Goal: Task Accomplishment & Management: Complete application form

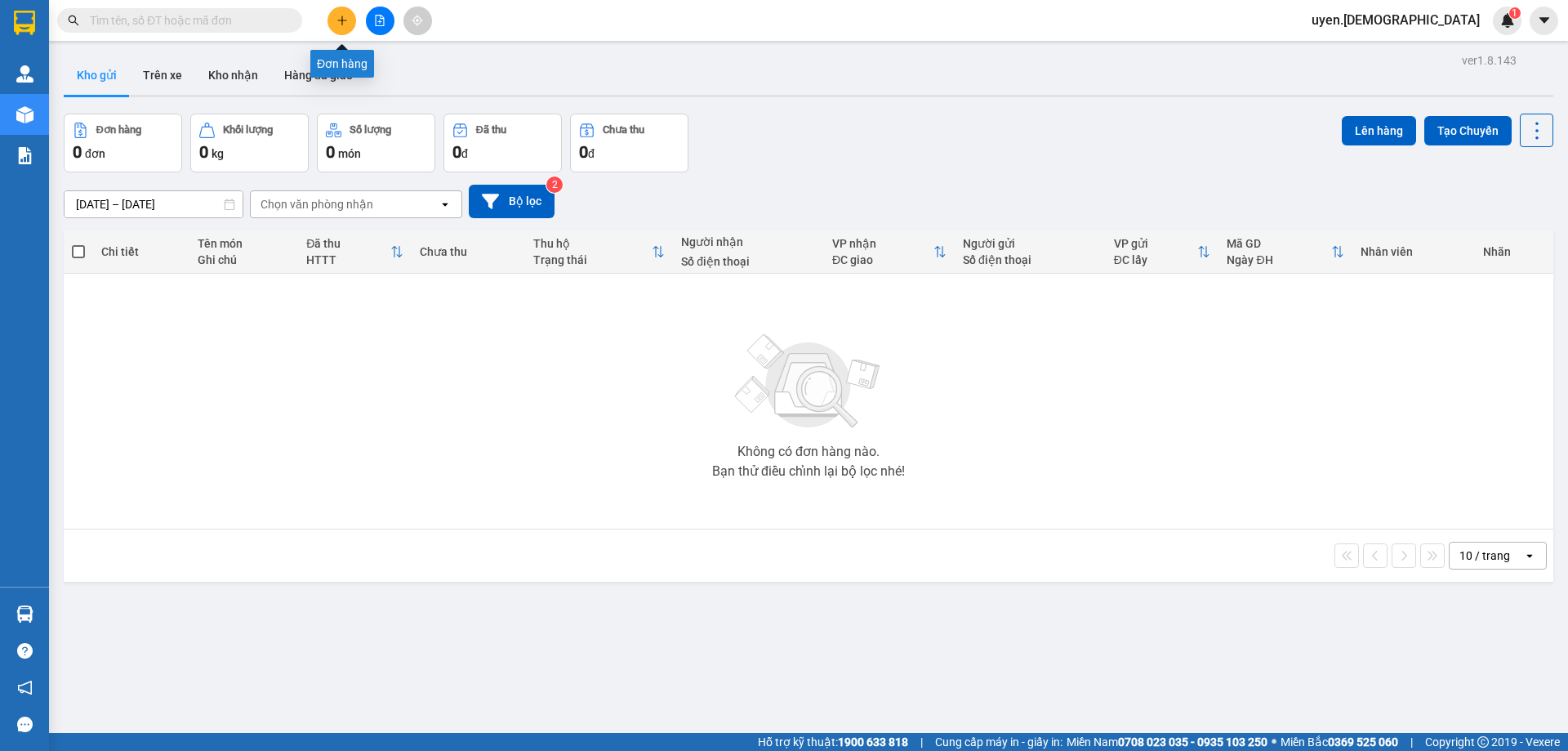
click at [345, 20] on icon "plus" at bounding box center [342, 20] width 11 height 11
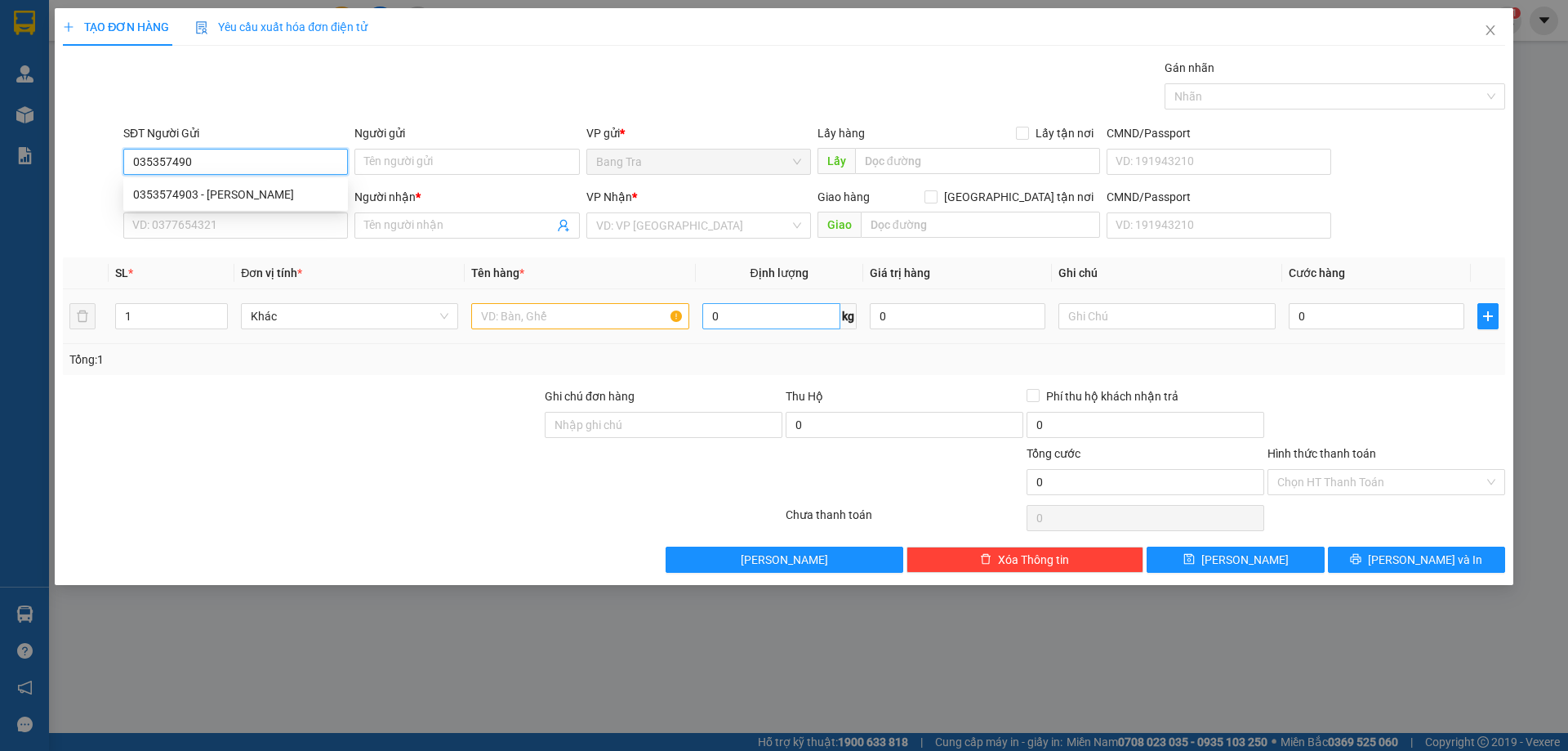
type input "0353574903"
click at [235, 195] on div "0353574903 - Hùng" at bounding box center [236, 194] width 205 height 18
type input "Hùng"
type input "0987004312"
type input "Toại"
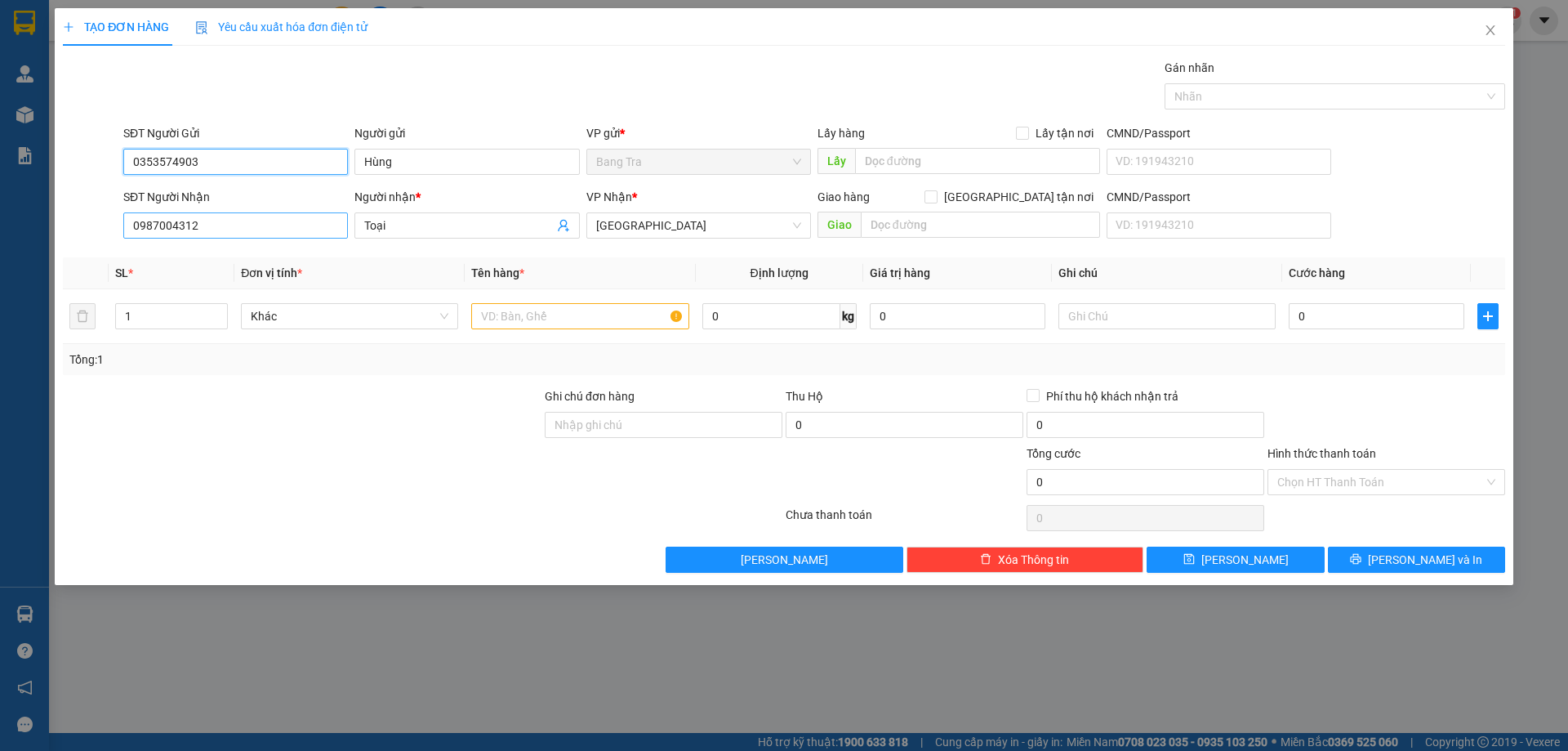
type input "0353574903"
click at [241, 226] on input "0987004312" at bounding box center [235, 225] width 224 height 27
type input "0"
type input "0907579602"
click at [401, 223] on input "Toại" at bounding box center [459, 225] width 188 height 18
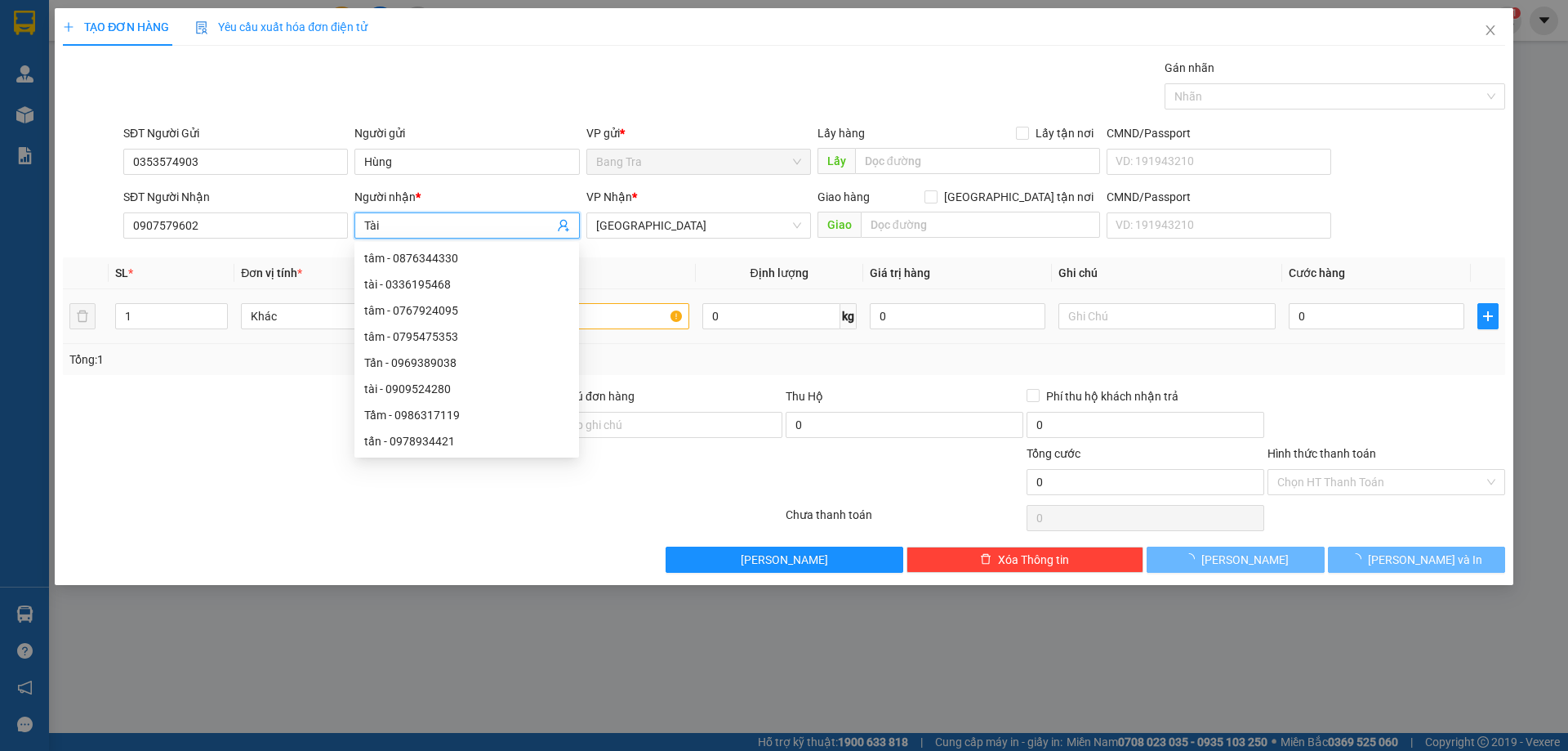
type input "Tài"
click at [654, 313] on input "text" at bounding box center [580, 316] width 217 height 27
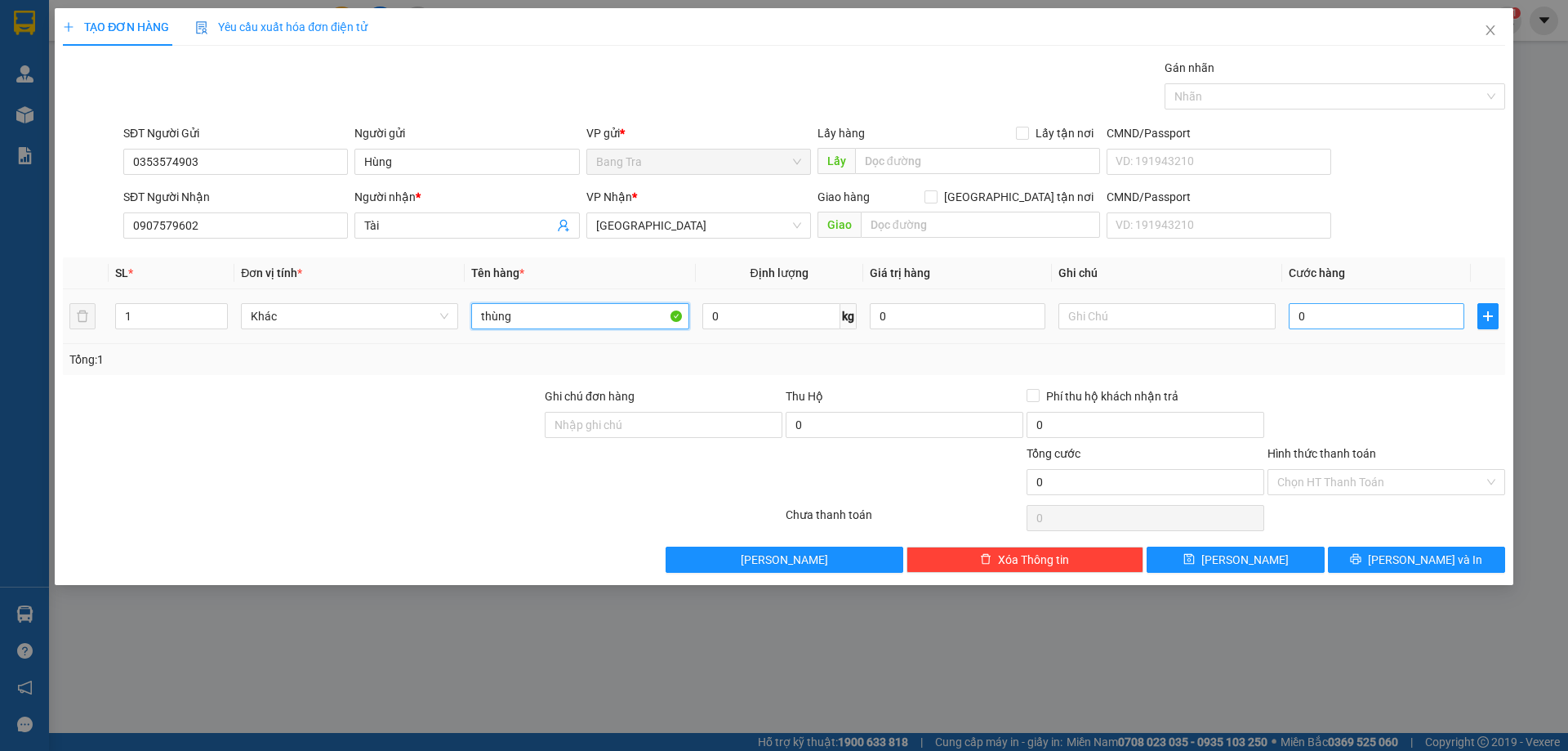
type input "thùng"
click at [1399, 315] on input "0" at bounding box center [1376, 316] width 175 height 27
type input "2"
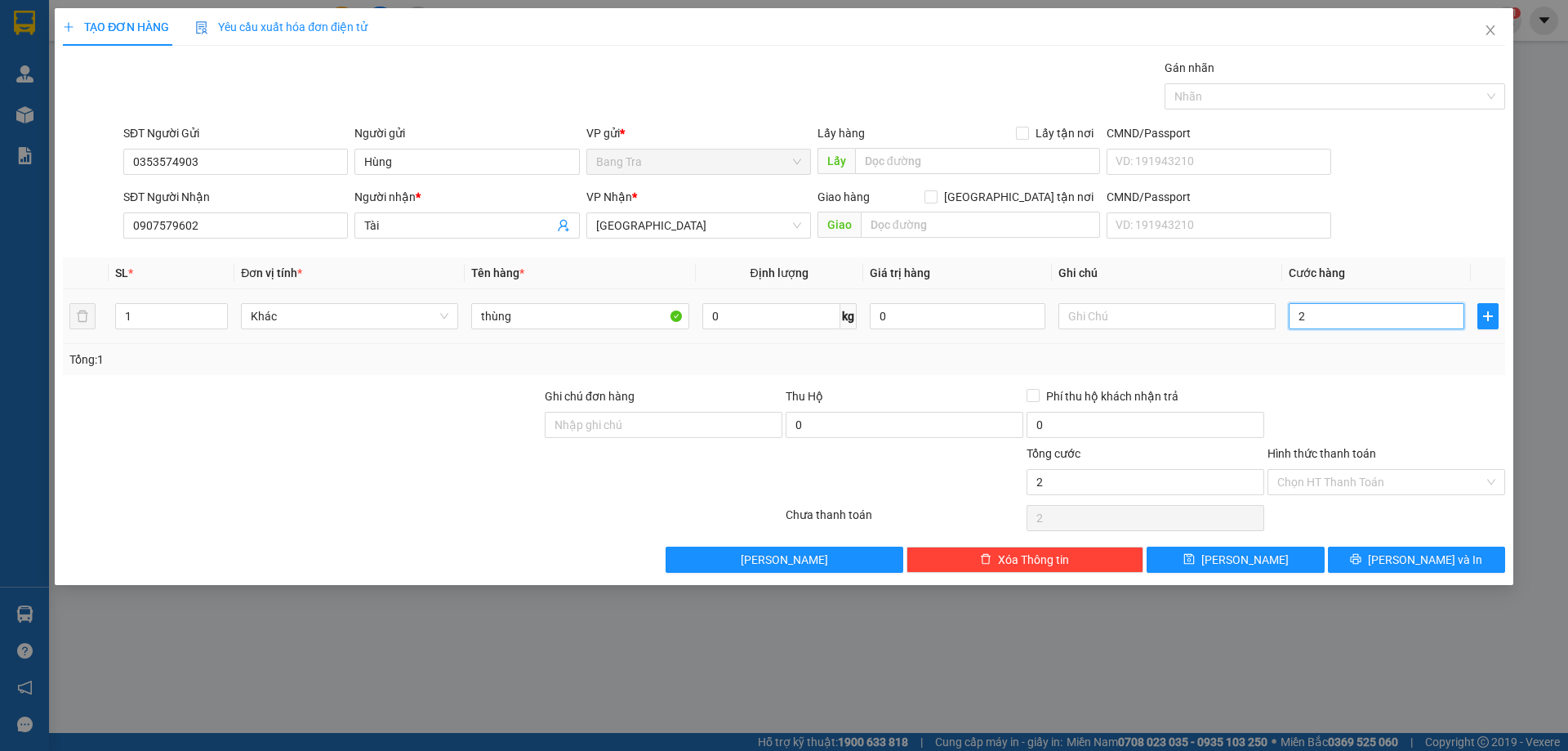
type input "20"
type input "200"
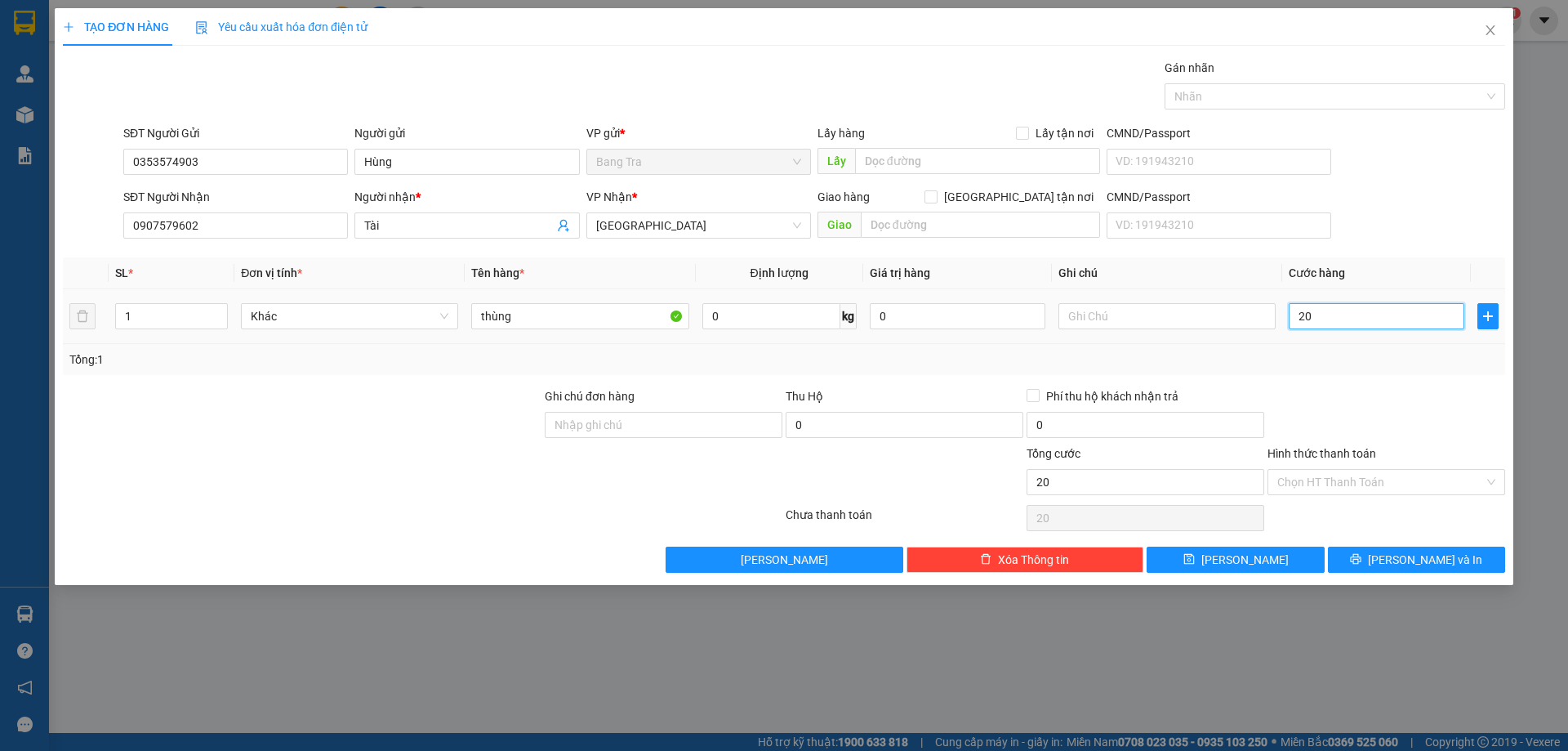
type input "200"
type input "2.000"
type input "20.000"
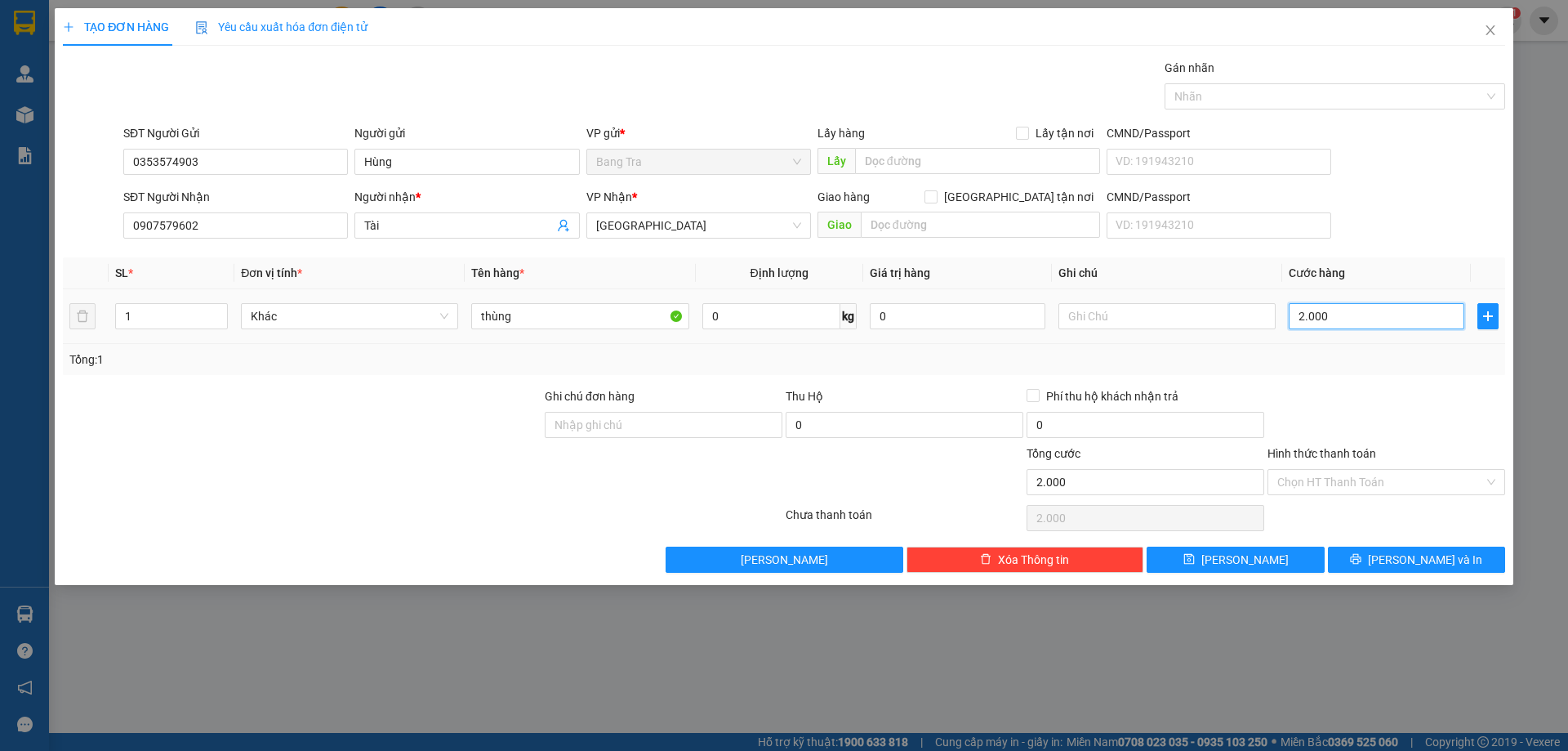
type input "20.000"
click at [1380, 478] on input "Hình thức thanh toán" at bounding box center [1381, 482] width 206 height 25
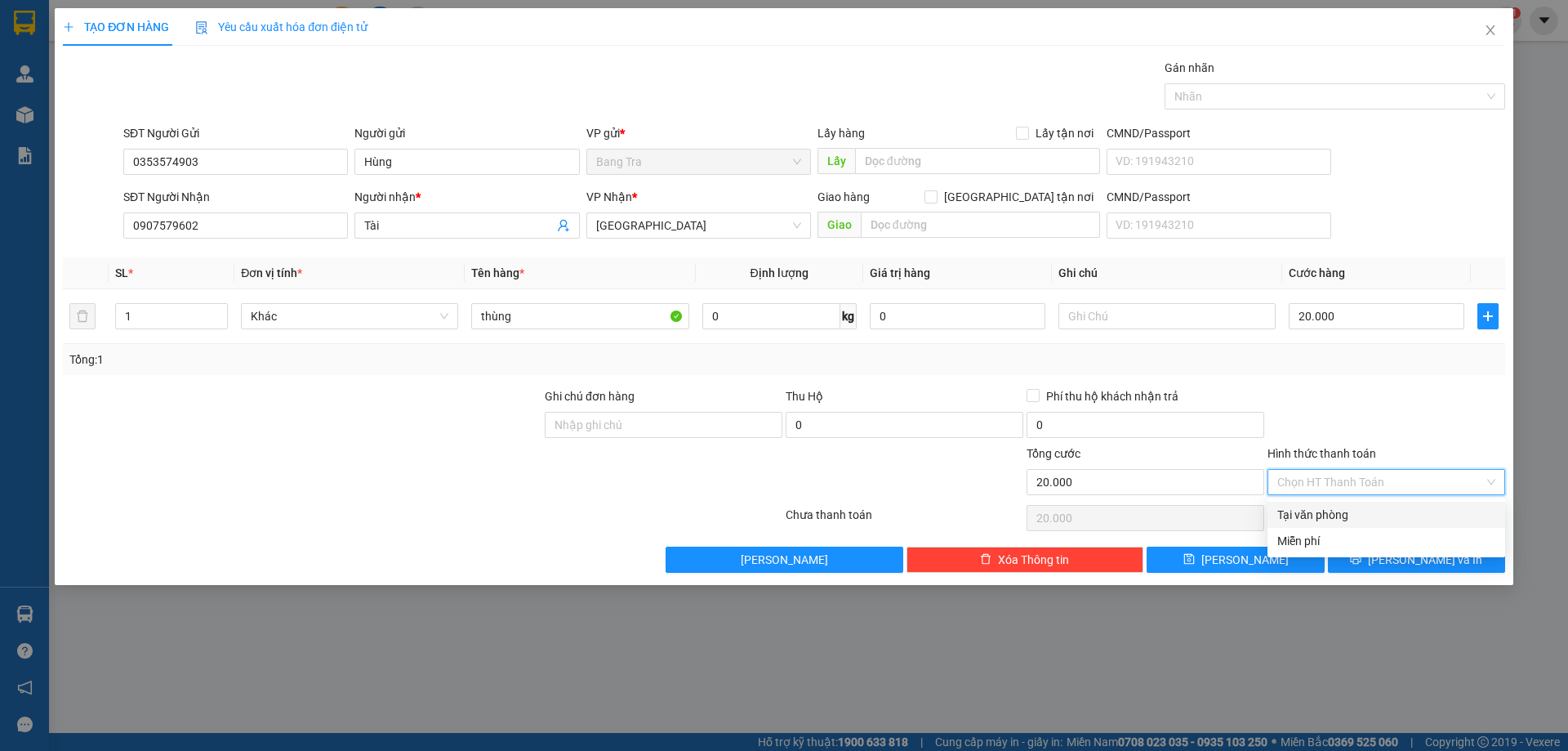
click at [1354, 511] on div "Tại văn phòng" at bounding box center [1387, 515] width 218 height 18
type input "0"
click at [1423, 563] on span "Lưu và In" at bounding box center [1425, 559] width 115 height 18
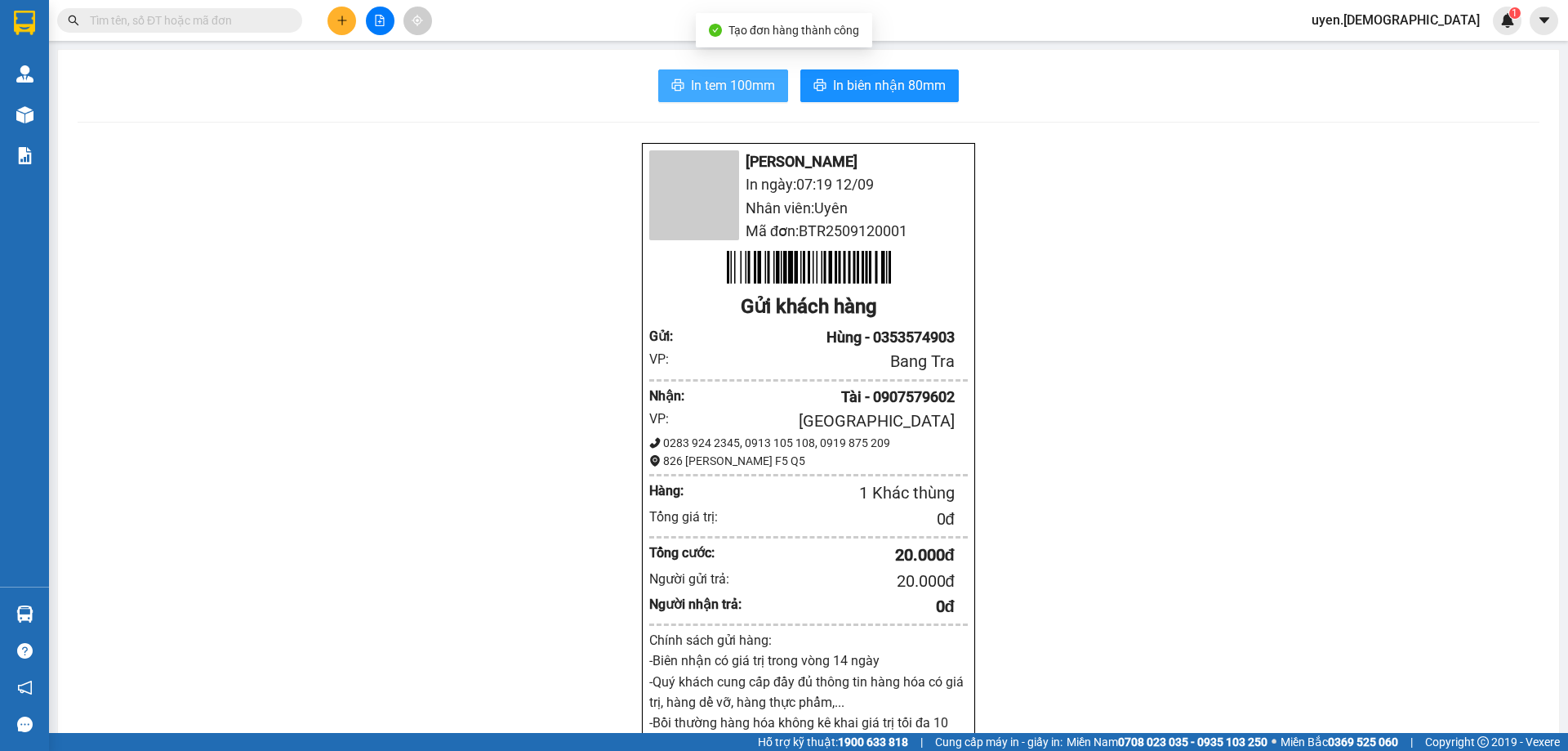
click at [732, 87] on span "In tem 100mm" at bounding box center [733, 86] width 84 height 21
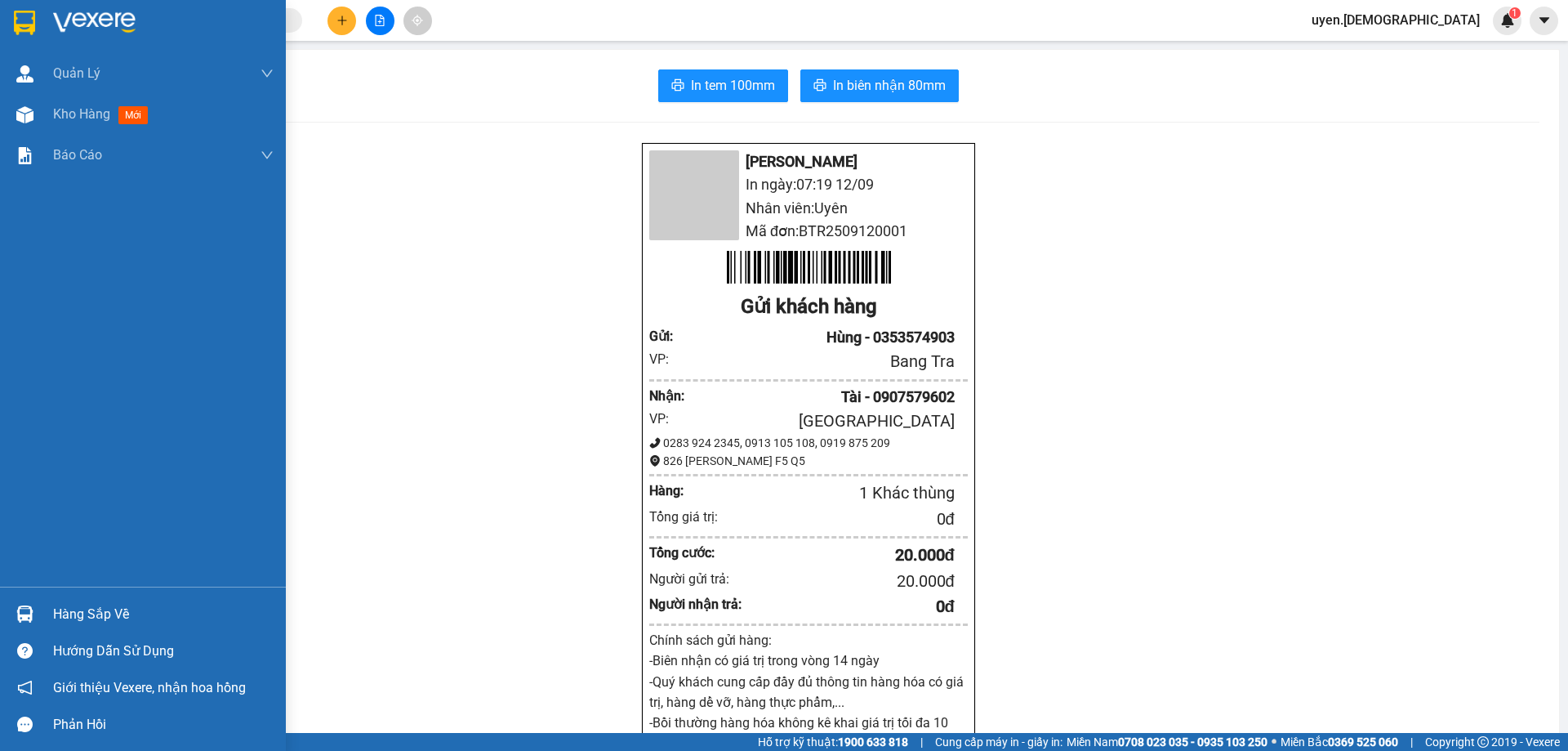
click at [29, 622] on img at bounding box center [25, 614] width 17 height 17
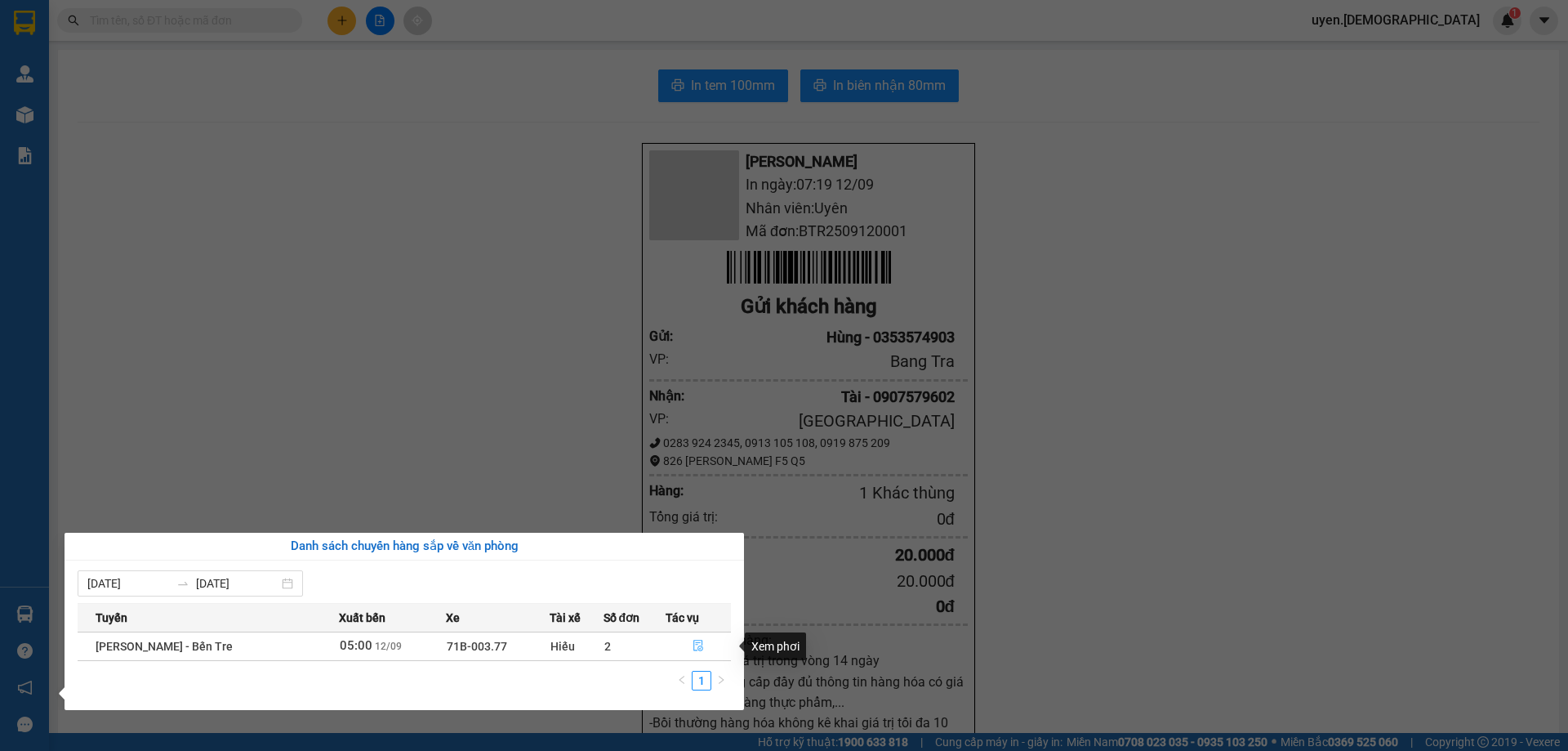
click at [694, 647] on icon "file-done" at bounding box center [698, 645] width 11 height 11
